Goal: Task Accomplishment & Management: Use online tool/utility

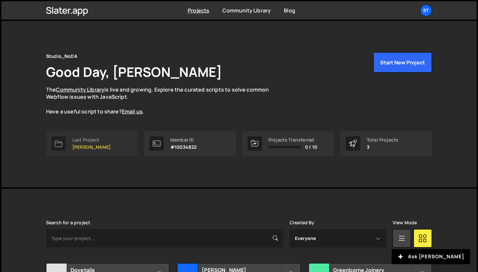
click at [114, 139] on link "Last Project [PERSON_NAME]" at bounding box center [92, 143] width 92 height 25
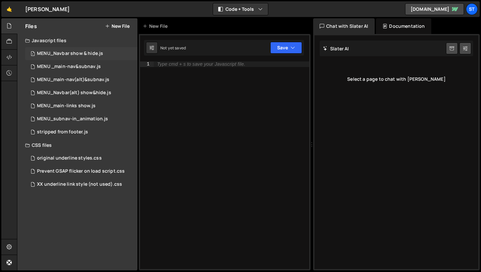
click at [84, 51] on div "MENU_Navbar show & hide.js" at bounding box center [70, 54] width 66 height 6
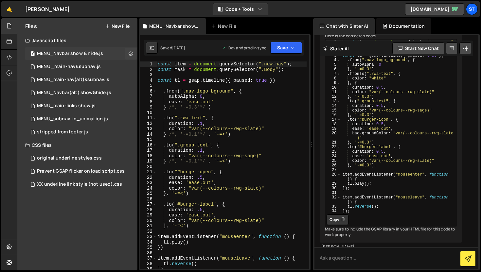
scroll to position [428, 0]
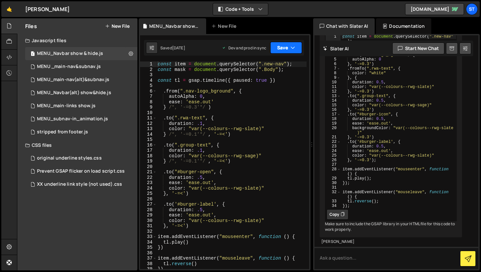
click at [296, 47] on button "Save" at bounding box center [286, 48] width 32 height 12
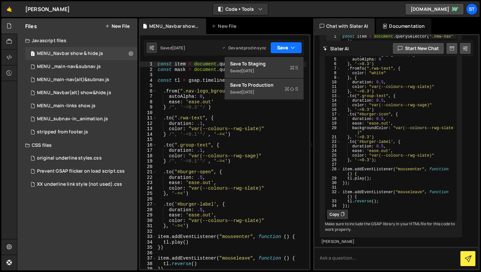
click at [296, 46] on button "Save" at bounding box center [286, 48] width 32 height 12
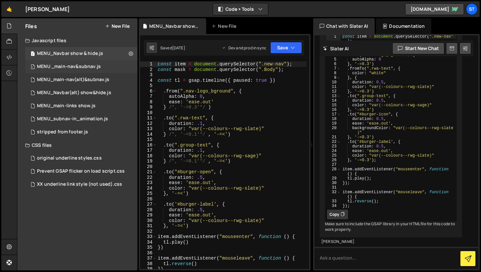
click at [91, 65] on div "MENU _main-nav&subnav.js" at bounding box center [69, 67] width 64 height 6
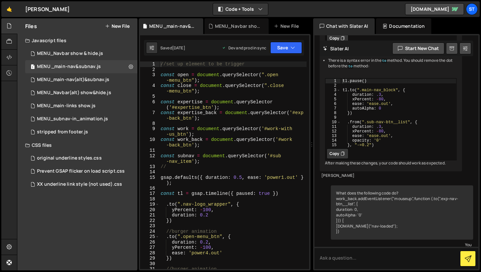
scroll to position [871, 0]
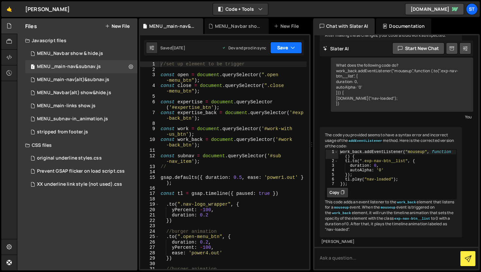
click at [290, 46] on button "Save" at bounding box center [286, 48] width 32 height 12
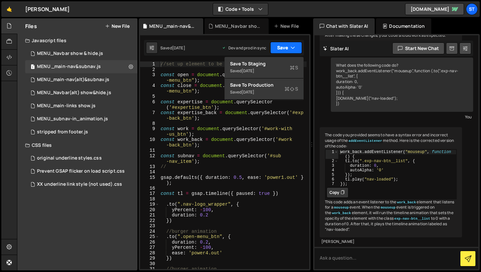
click at [290, 46] on button "Save" at bounding box center [286, 48] width 32 height 12
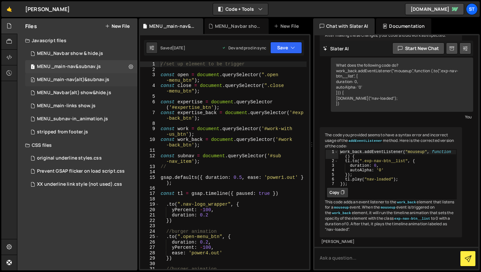
click at [93, 77] on div "MENU_main-nav(alt)&subnav.js" at bounding box center [73, 80] width 72 height 6
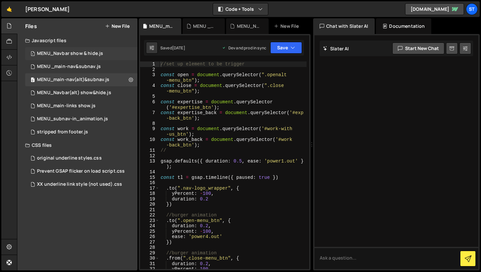
click at [87, 53] on div "MENU_Navbar show & hide.js" at bounding box center [70, 54] width 66 height 6
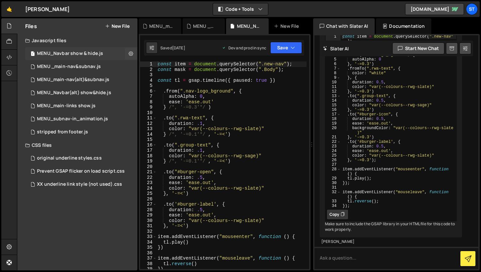
scroll to position [428, 0]
click at [296, 46] on button "Save" at bounding box center [286, 48] width 32 height 12
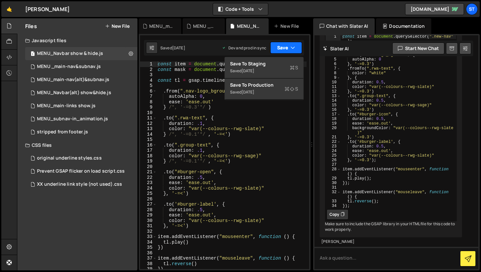
click at [296, 46] on button "Save" at bounding box center [286, 48] width 32 height 12
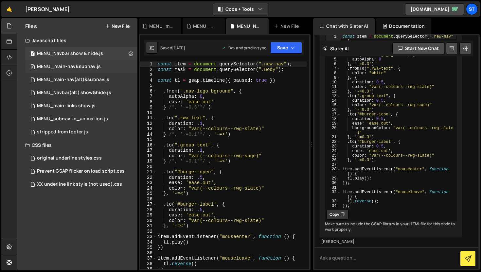
click at [95, 65] on div "MENU _main-nav&subnav.js" at bounding box center [69, 67] width 64 height 6
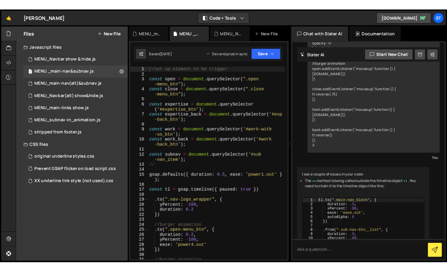
scroll to position [871, 0]
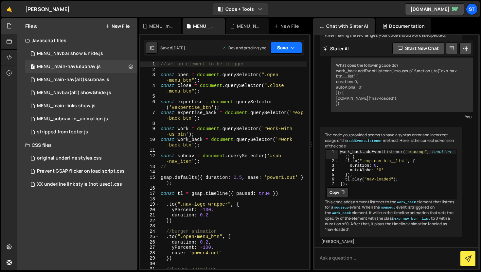
click at [293, 46] on icon "button" at bounding box center [293, 48] width 5 height 7
